Goal: Information Seeking & Learning: Learn about a topic

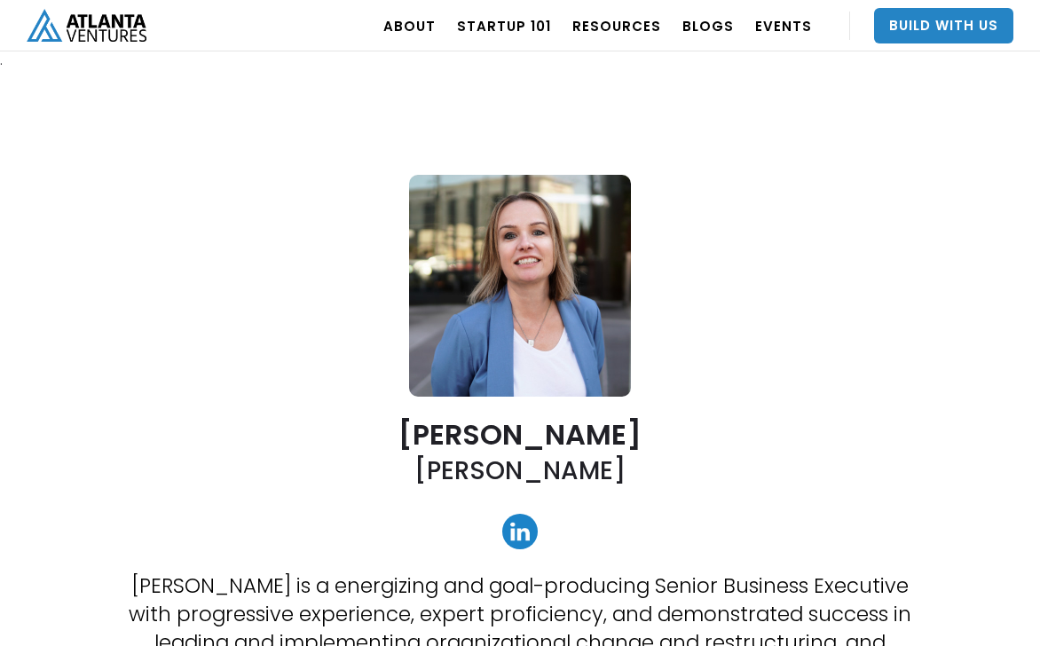
click at [253, 273] on div "[PERSON_NAME] [PERSON_NAME] [PERSON_NAME] is a energizing and goal-producing Se…" at bounding box center [520, 598] width 1038 height 1058
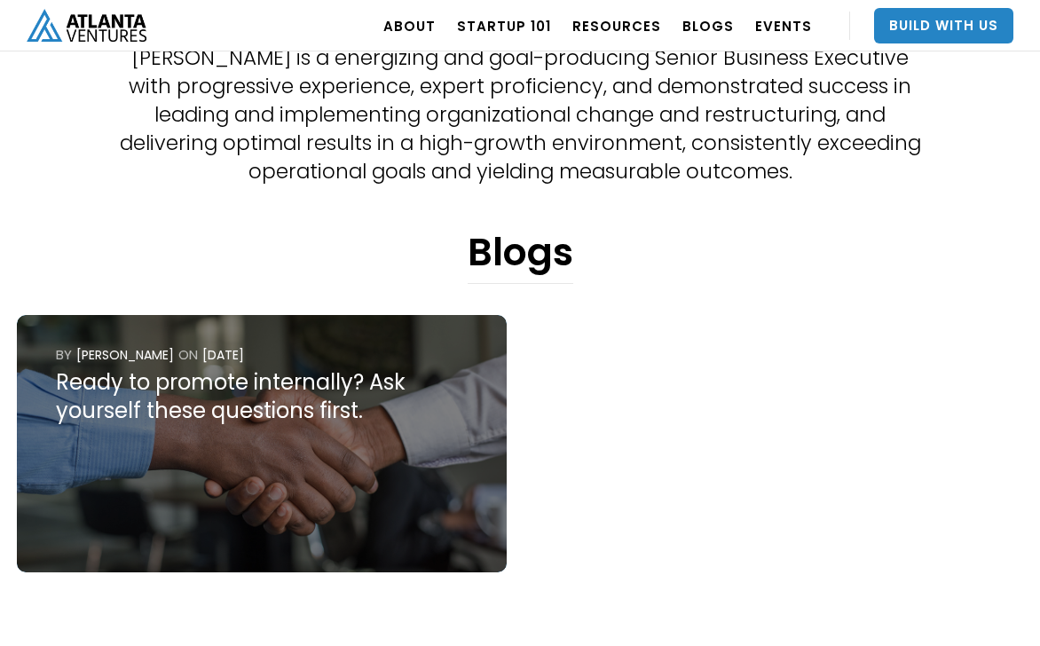
scroll to position [628, 0]
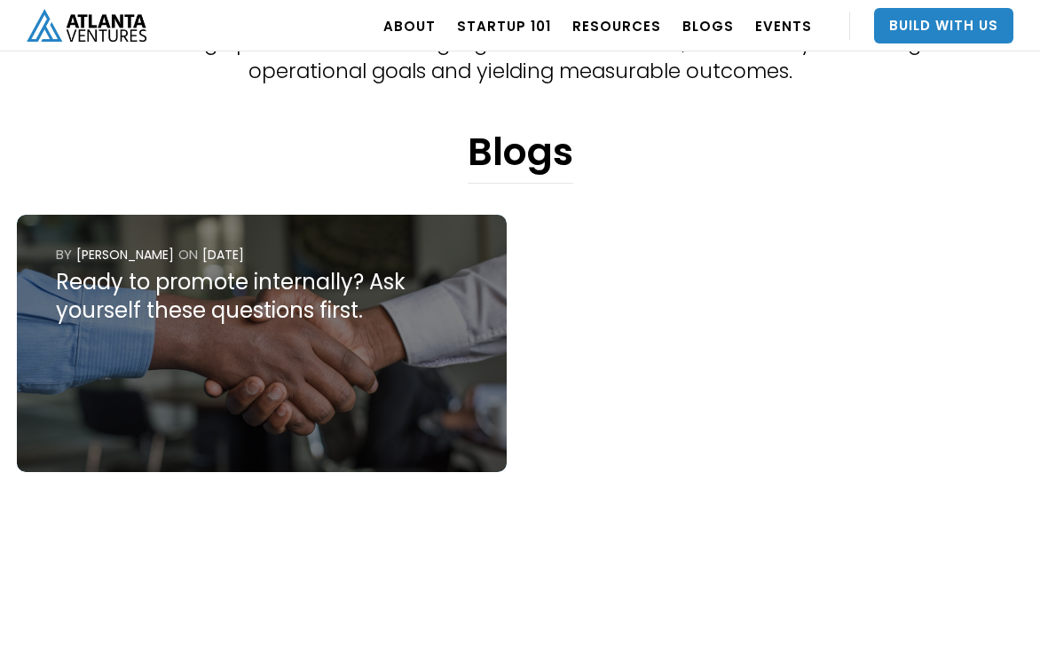
click at [201, 302] on div "Ready to promote internally? Ask yourself these questions first." at bounding box center [262, 296] width 412 height 57
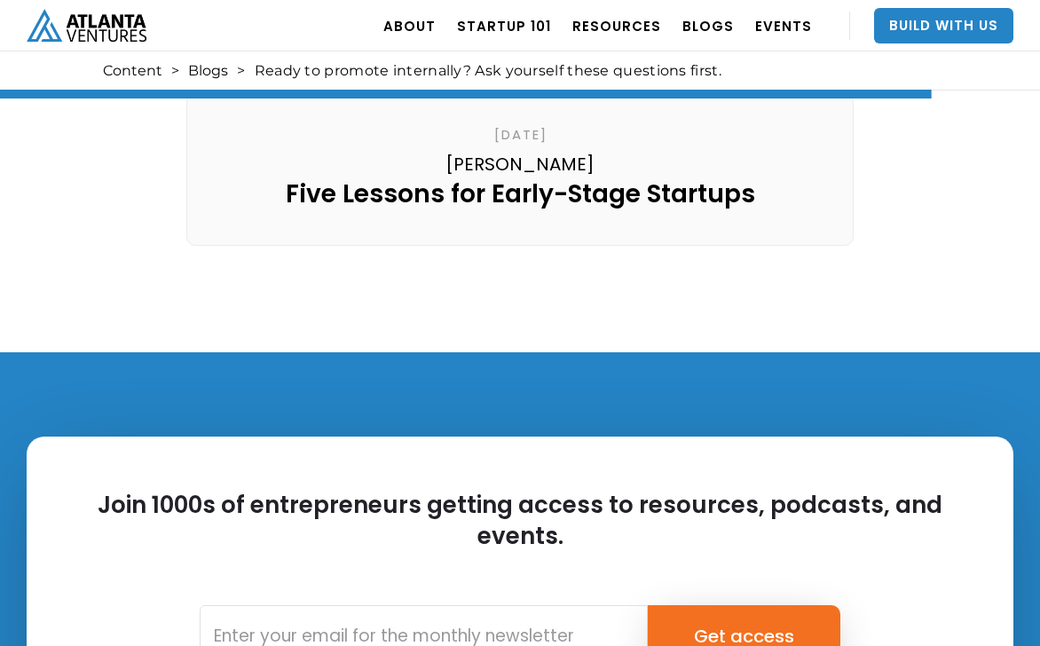
scroll to position [5632, 0]
